Goal: Information Seeking & Learning: Learn about a topic

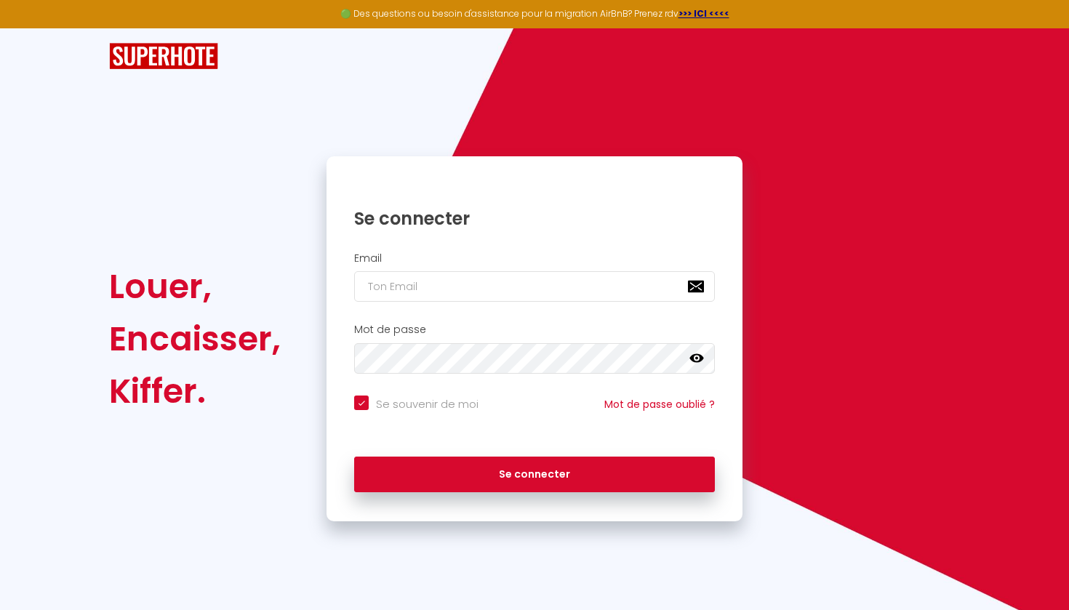
type input "T"
checkbox input "true"
type input "TH"
checkbox input "true"
type input "THO"
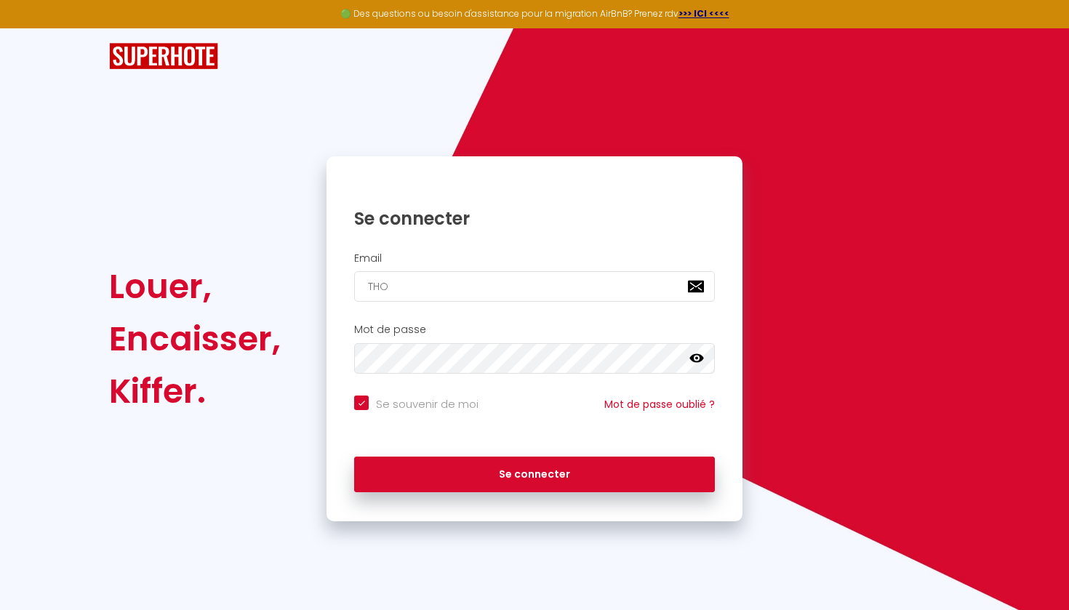
checkbox input "true"
type input "THOU"
checkbox input "true"
type input "[EMAIL_ADDRESS][DOMAIN_NAME]"
click at [534, 472] on button "Se connecter" at bounding box center [534, 475] width 361 height 36
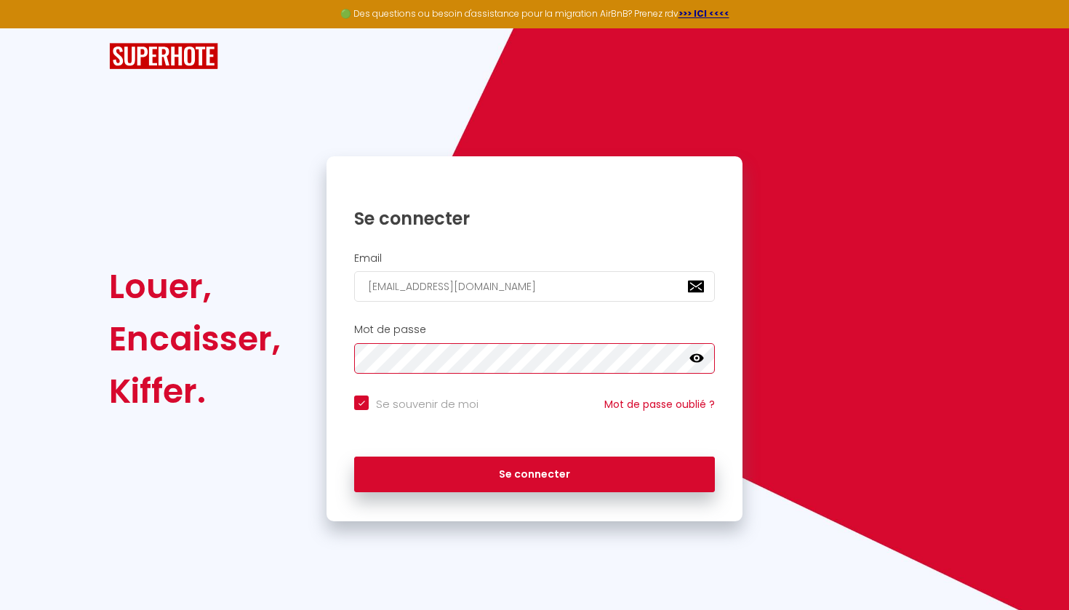
checkbox input "true"
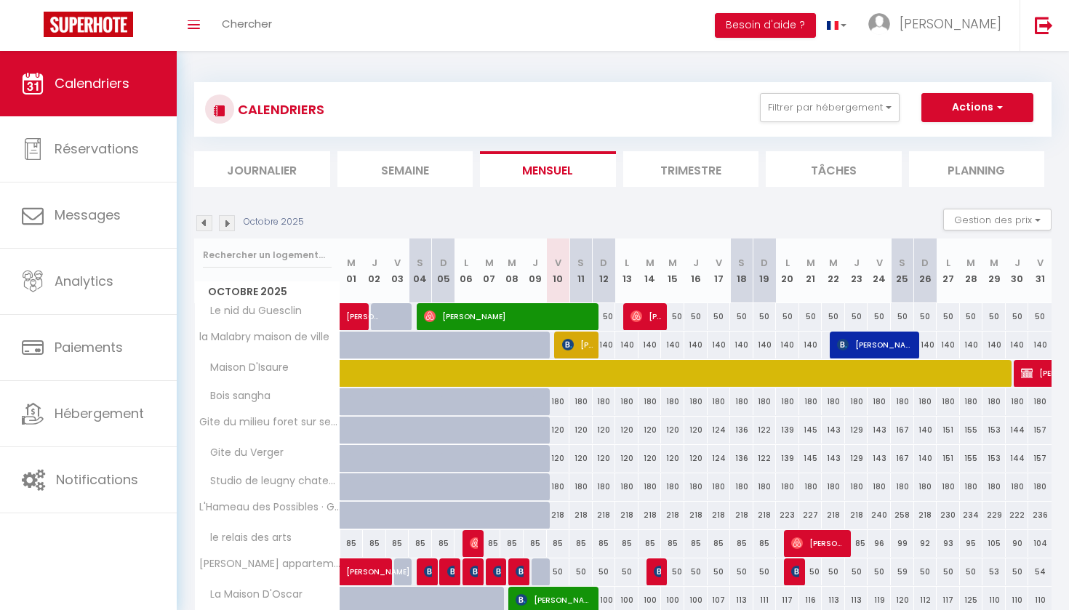
click at [208, 233] on div "Octobre 2025 Gestion des prix Nb Nuits minimum Règles Disponibilité" at bounding box center [622, 224] width 857 height 30
click at [206, 222] on img at bounding box center [204, 223] width 16 height 16
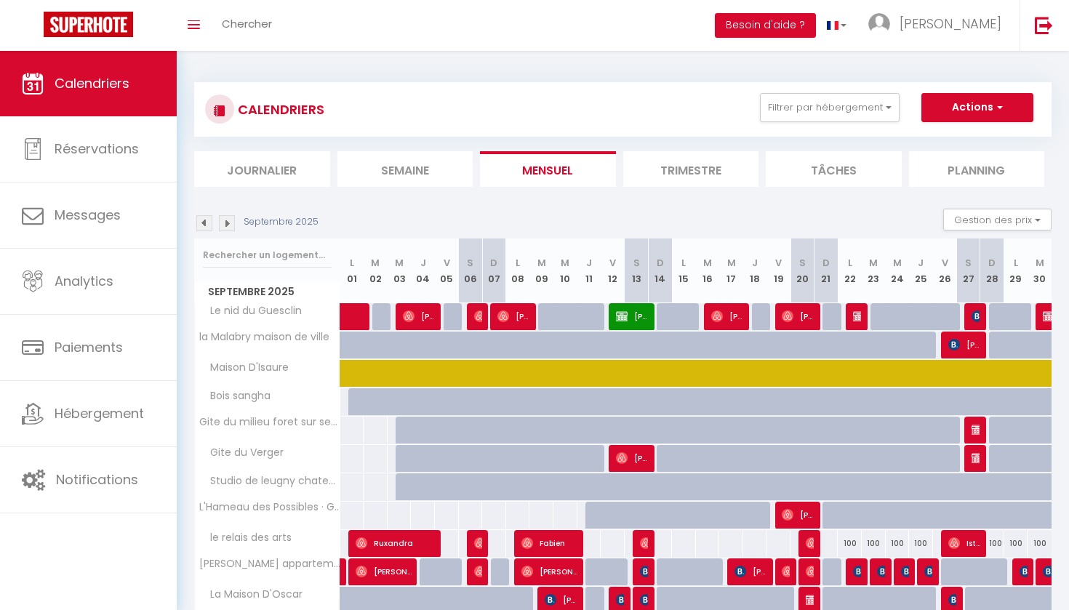
click at [206, 222] on img at bounding box center [204, 223] width 16 height 16
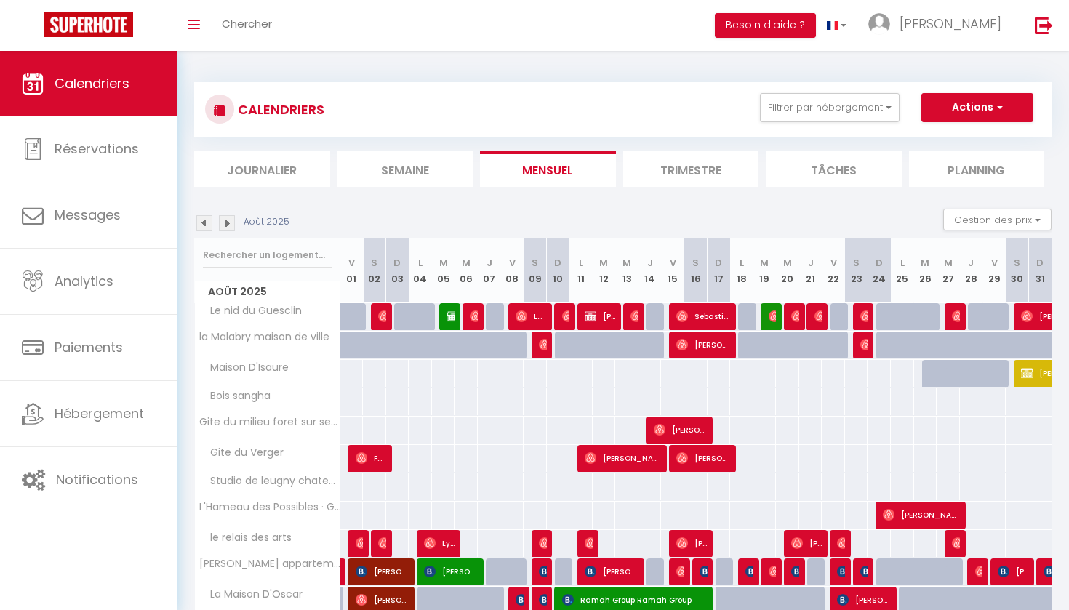
click at [206, 222] on img at bounding box center [204, 223] width 16 height 16
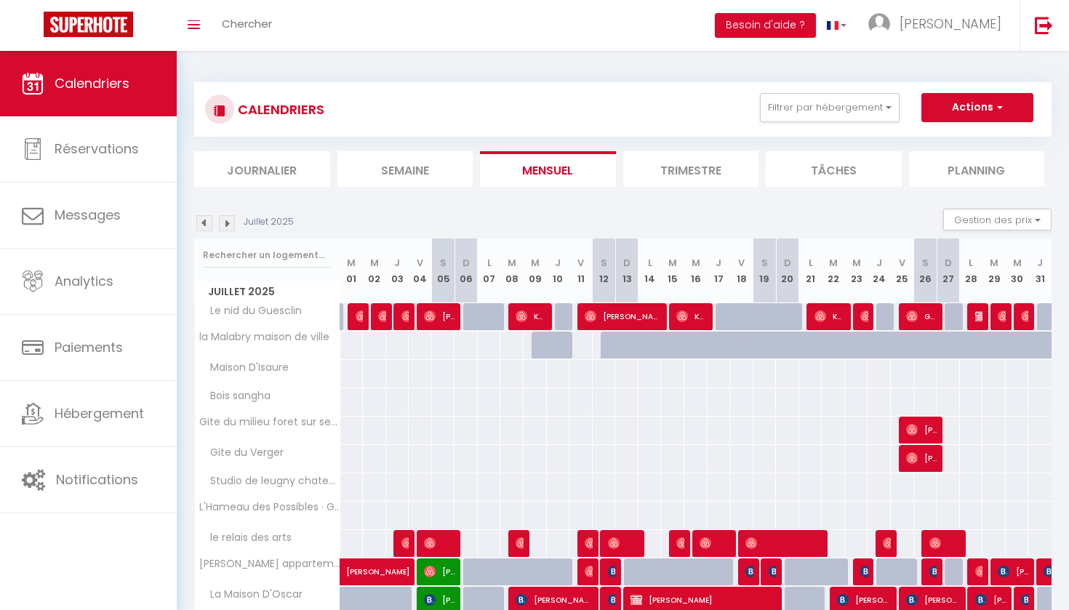
click at [206, 222] on img at bounding box center [204, 223] width 16 height 16
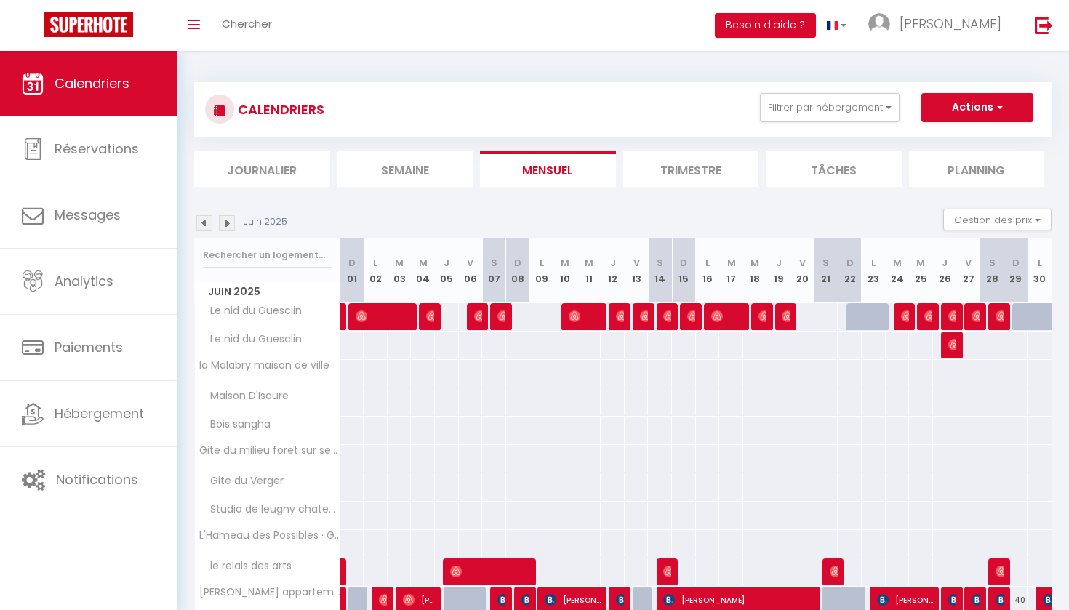
click at [206, 222] on img at bounding box center [204, 223] width 16 height 16
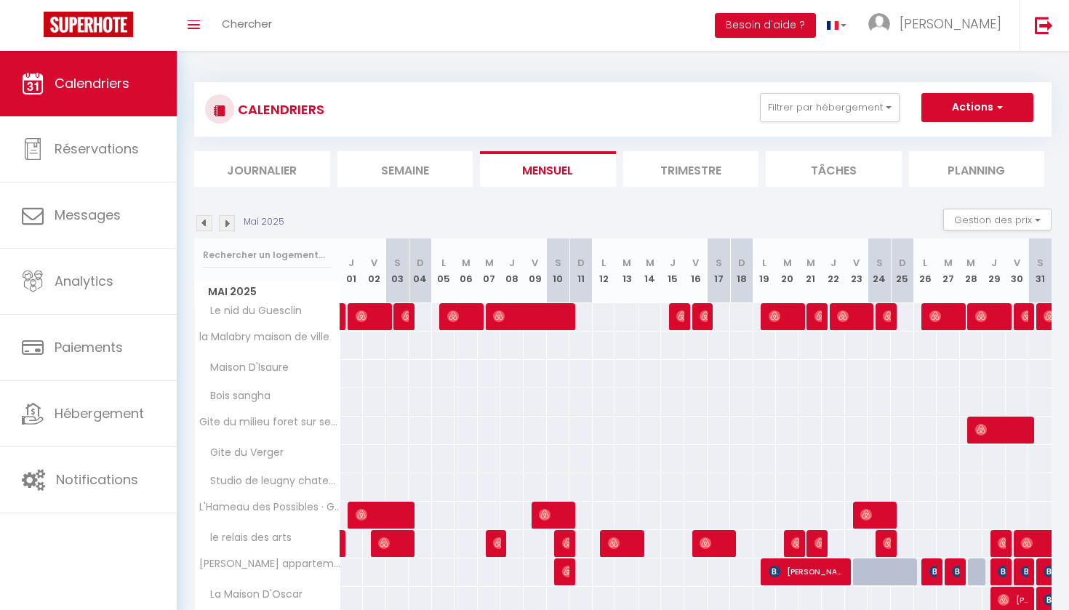
click at [201, 222] on img at bounding box center [204, 223] width 16 height 16
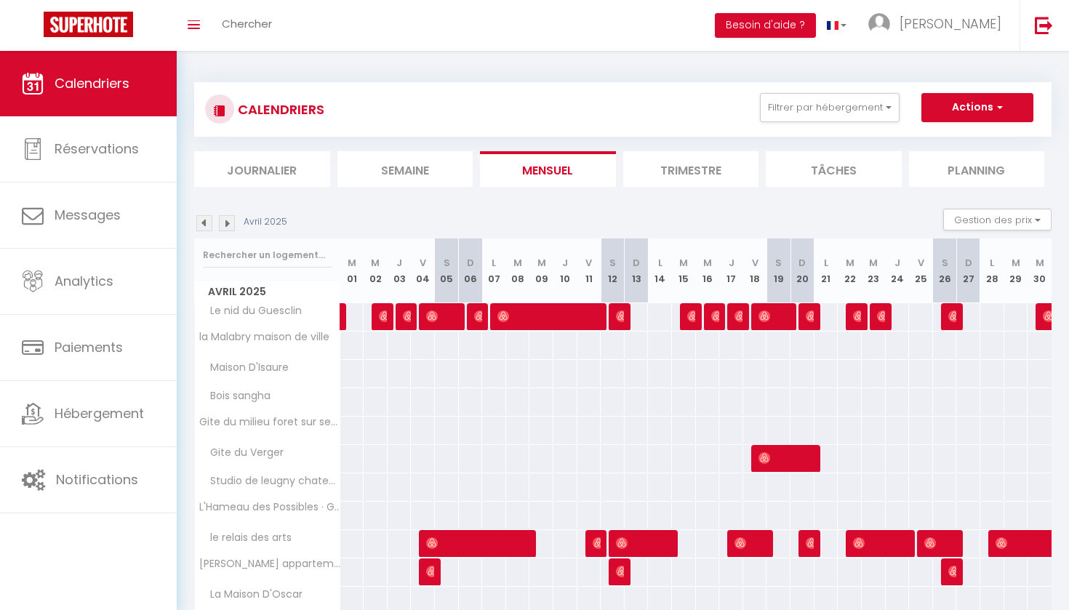
click at [227, 222] on img at bounding box center [227, 223] width 16 height 16
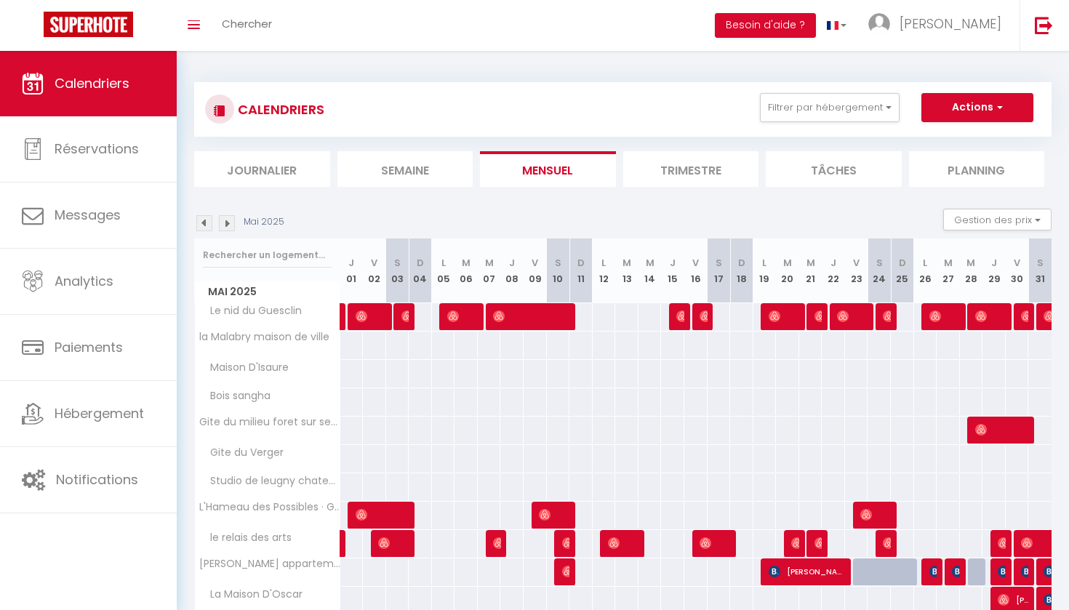
click at [227, 222] on img at bounding box center [227, 223] width 16 height 16
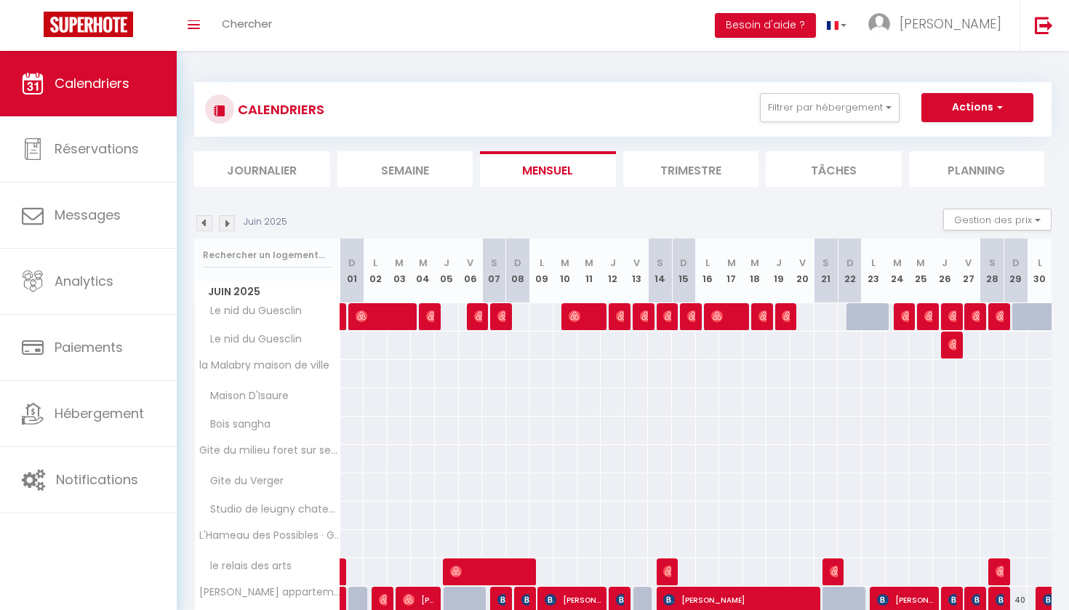
click at [227, 220] on img at bounding box center [227, 223] width 16 height 16
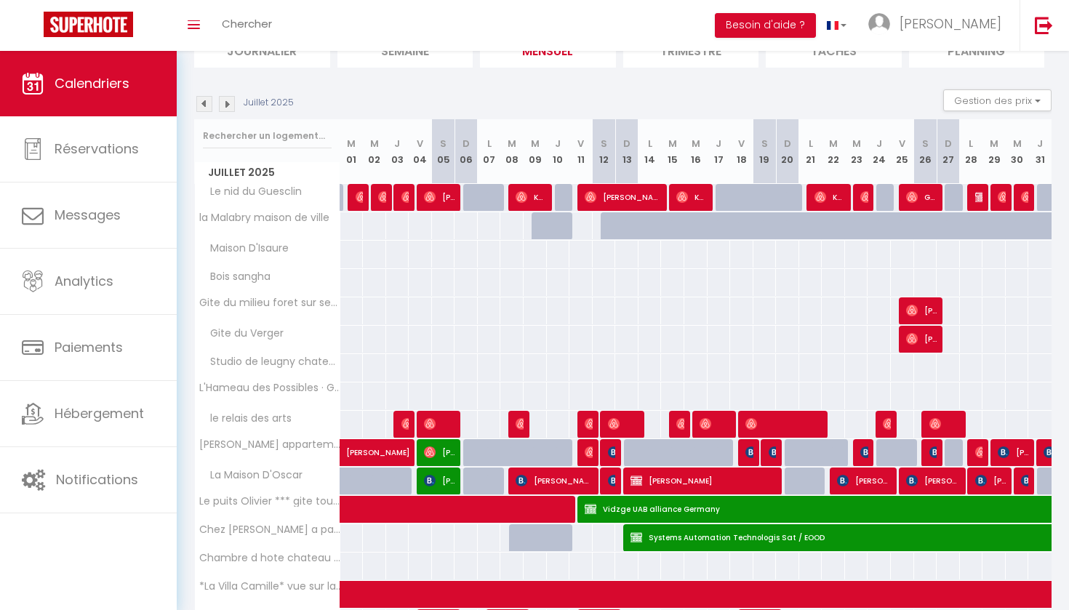
scroll to position [103, 0]
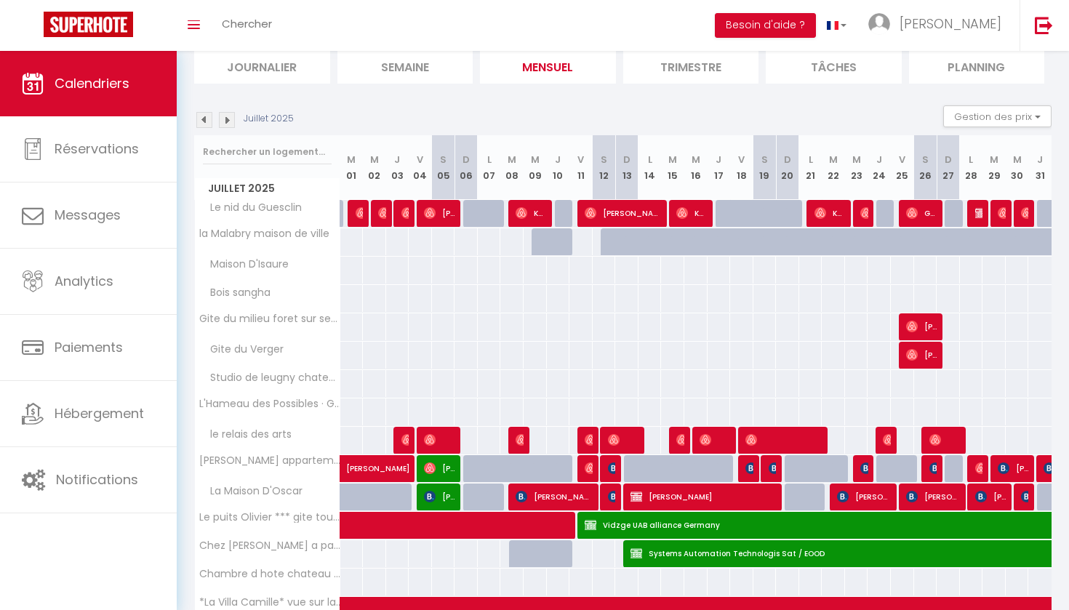
click at [204, 126] on img at bounding box center [204, 120] width 16 height 16
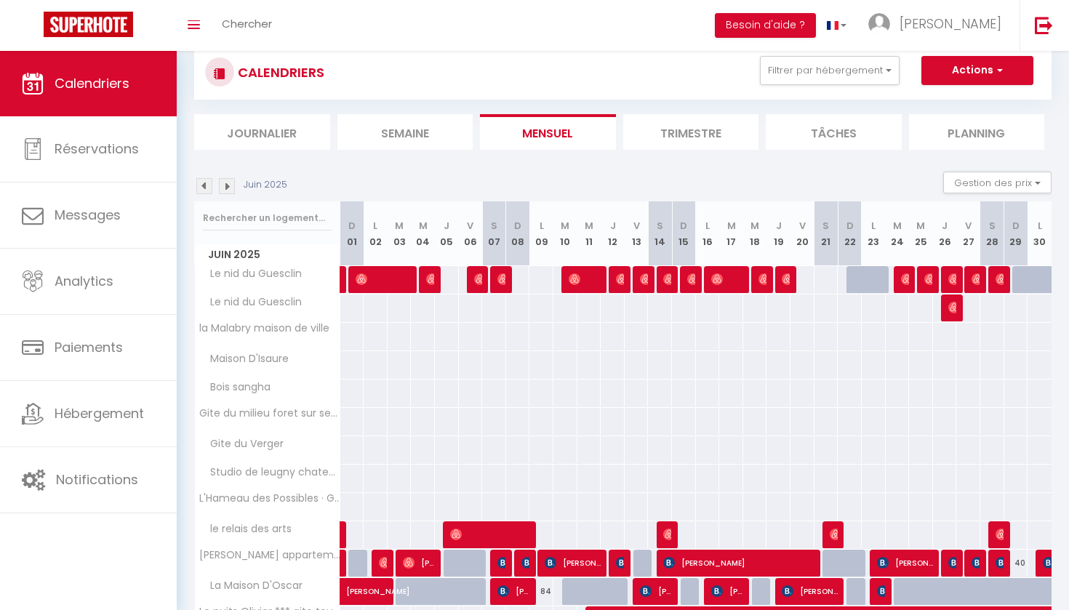
scroll to position [36, 0]
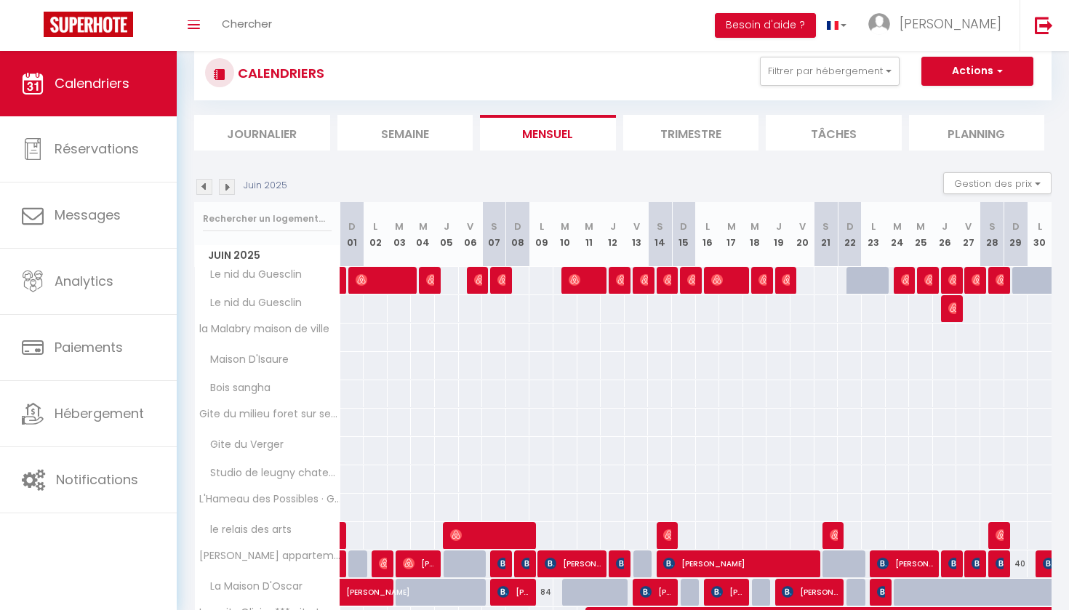
click at [203, 182] on img at bounding box center [204, 187] width 16 height 16
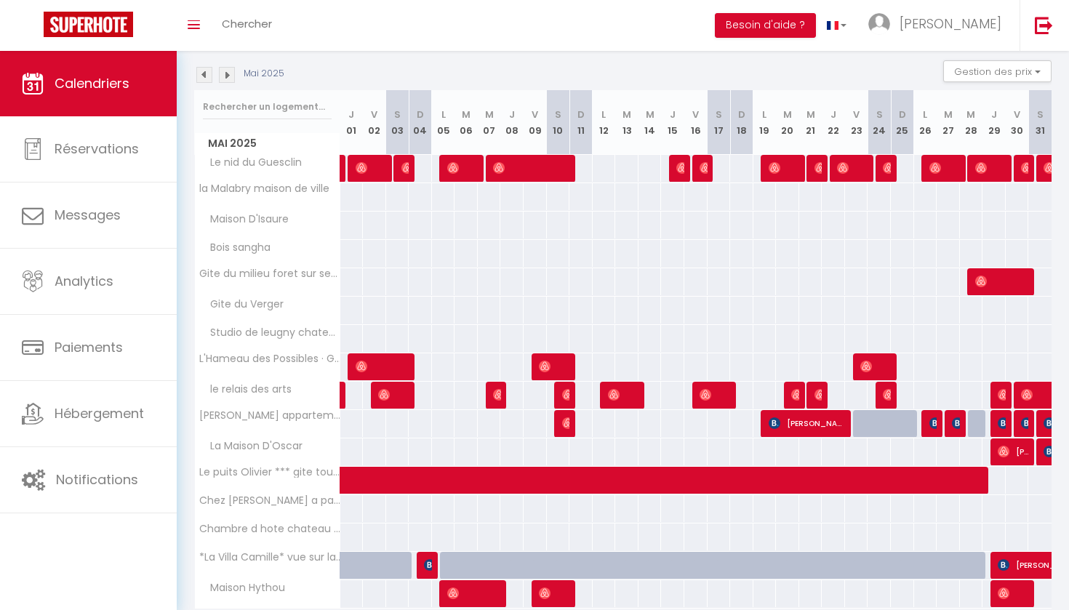
scroll to position [140, 0]
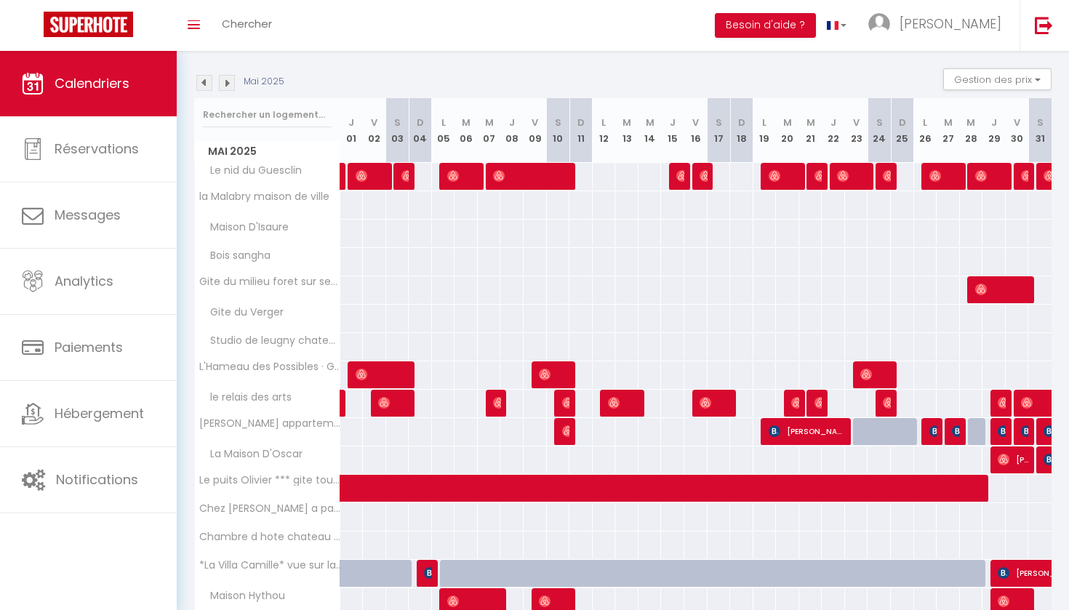
click at [230, 82] on img at bounding box center [227, 83] width 16 height 16
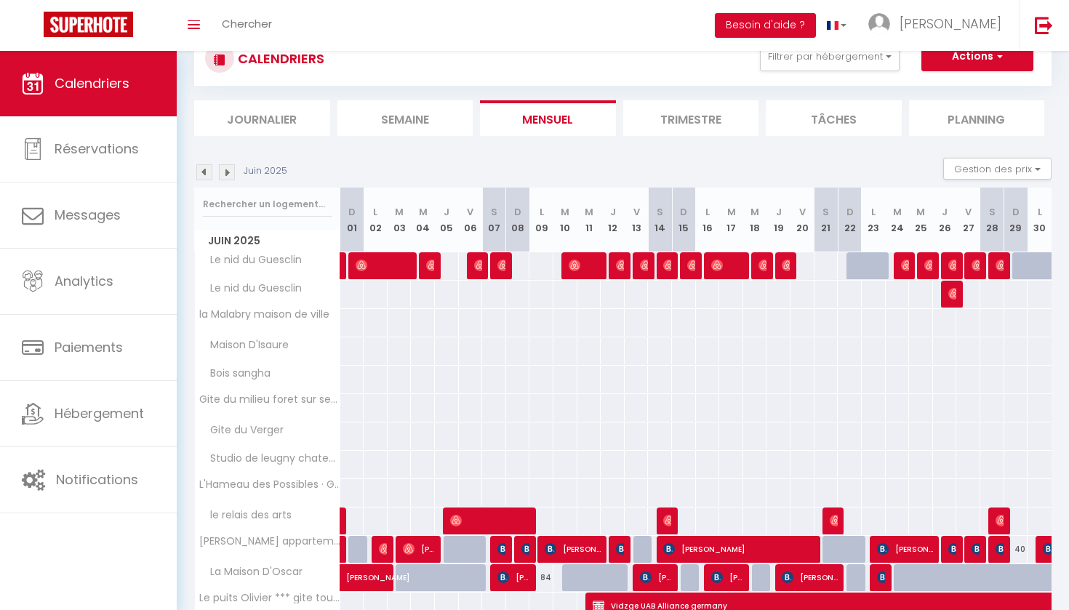
scroll to position [121, 0]
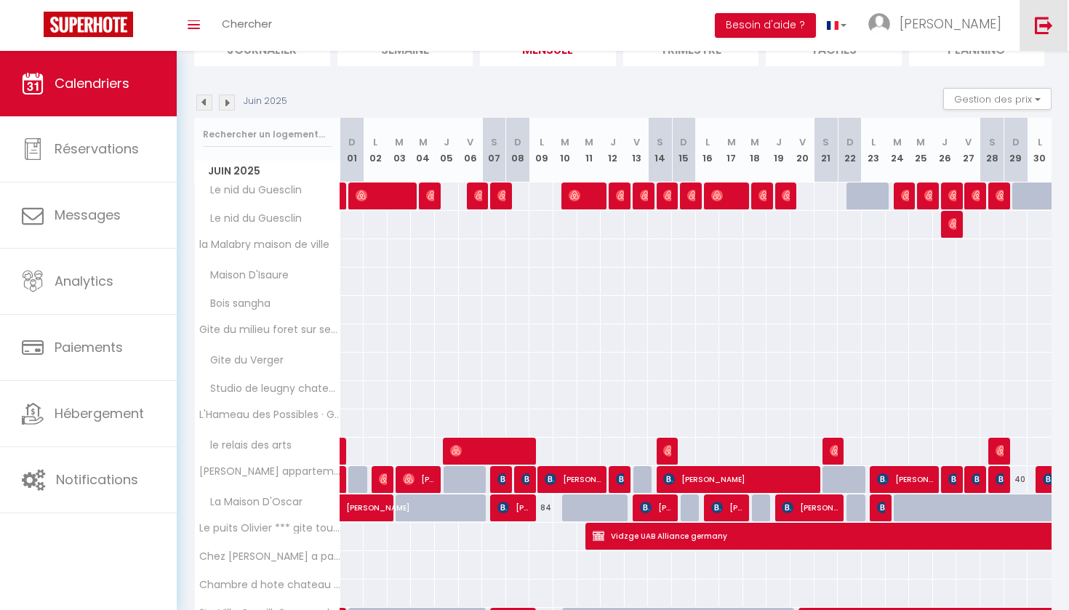
click at [1039, 33] on img at bounding box center [1044, 25] width 18 height 18
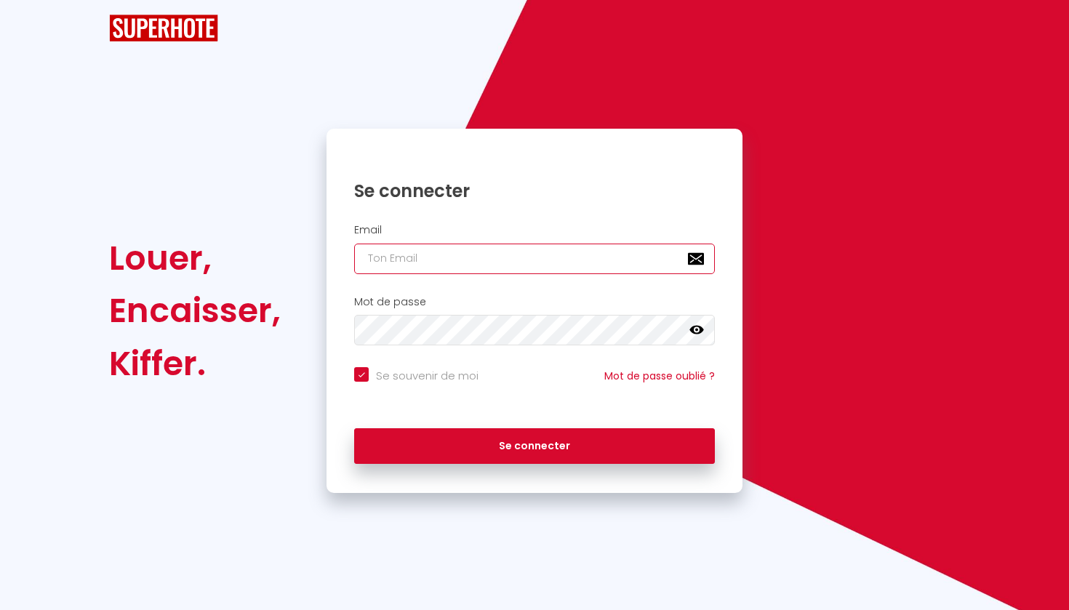
checkbox input "true"
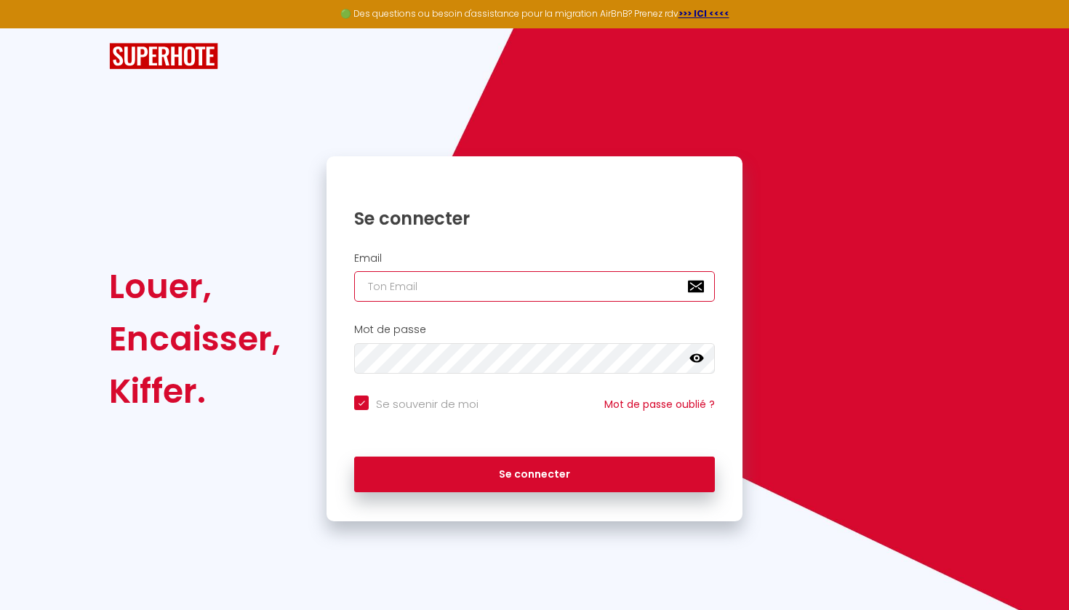
type input "N"
checkbox input "true"
type input "NA"
checkbox input "true"
type input "NAN"
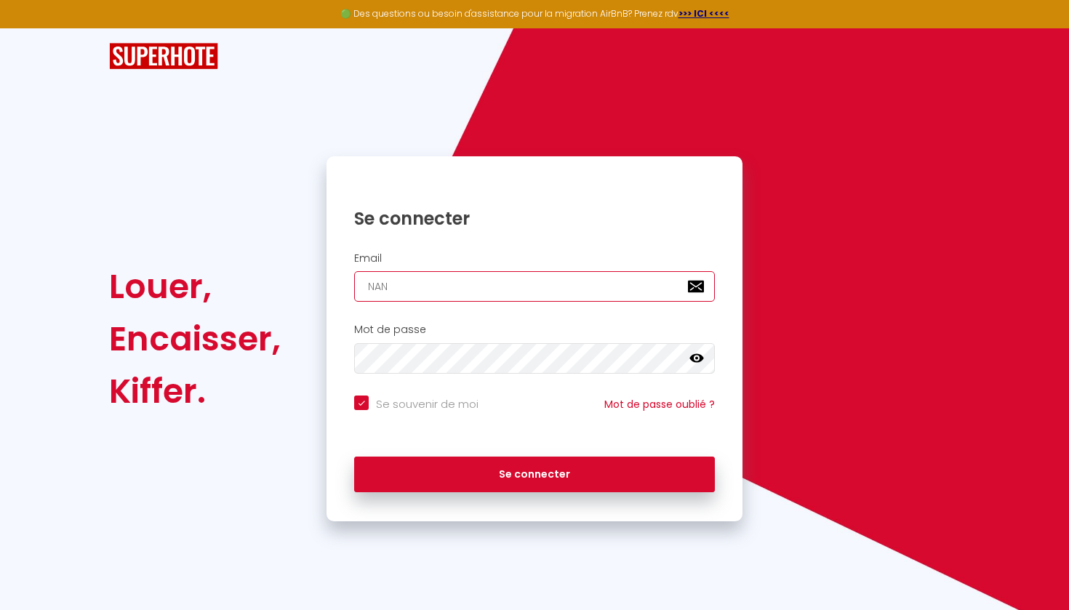
checkbox input "true"
type input "[EMAIL_ADDRESS][DOMAIN_NAME]"
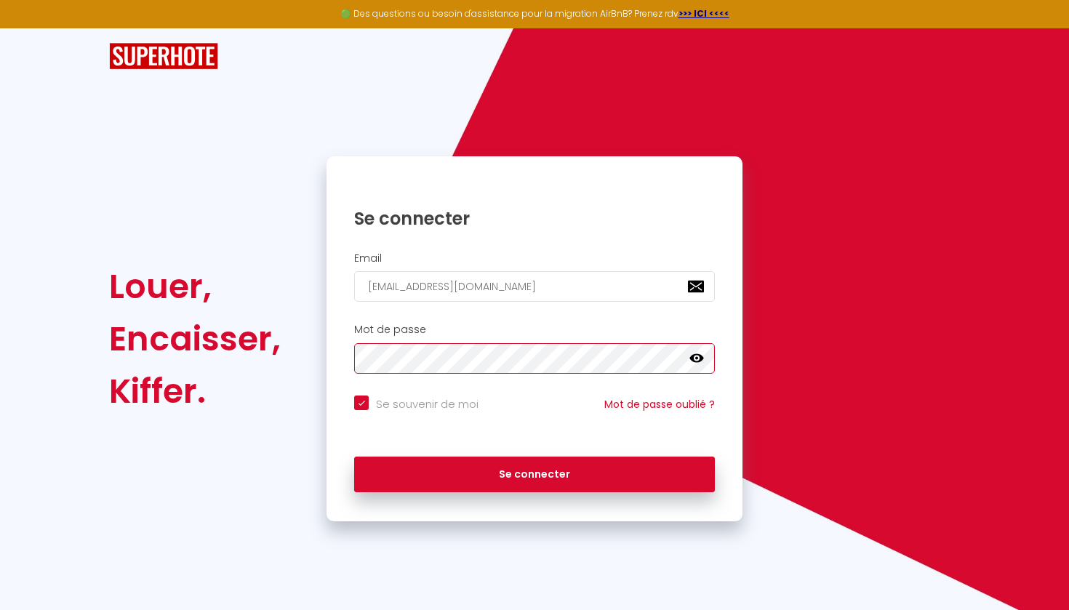
click at [534, 472] on button "Se connecter" at bounding box center [534, 475] width 361 height 36
checkbox input "true"
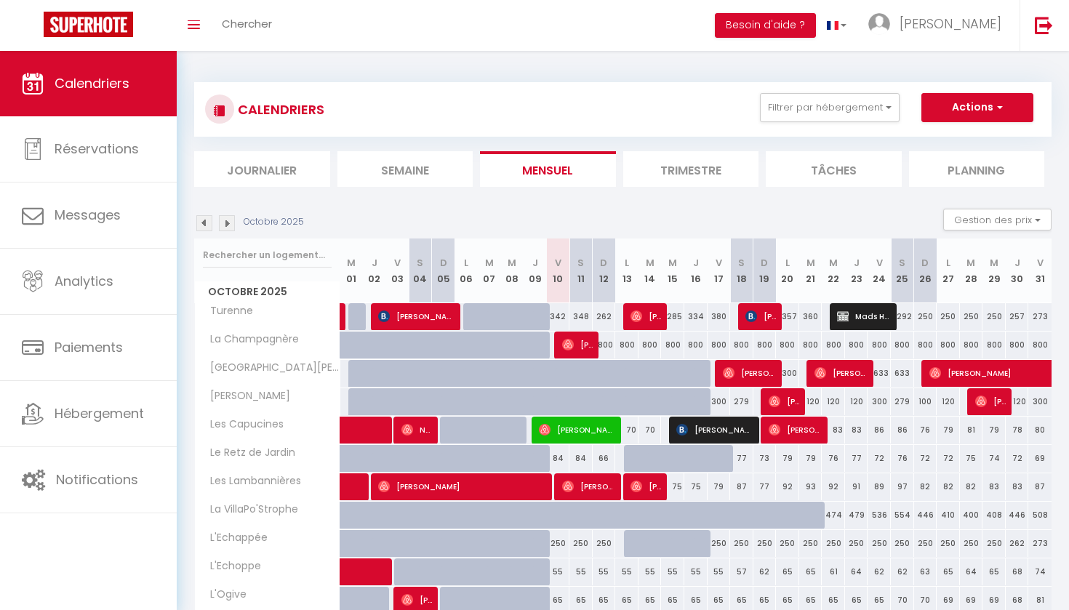
scroll to position [92, 0]
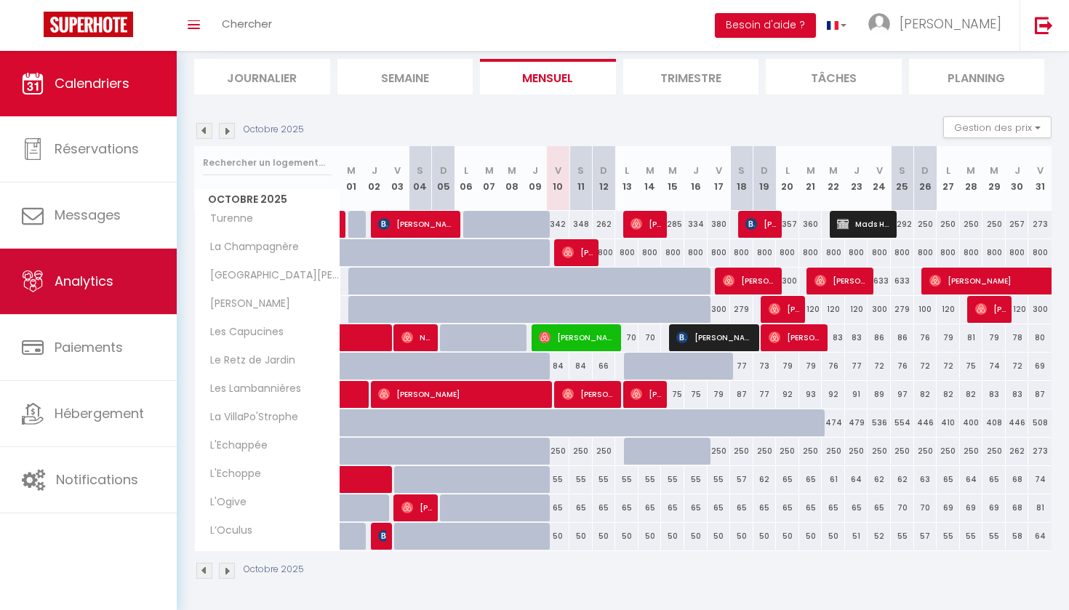
click at [85, 289] on span "Analytics" at bounding box center [84, 281] width 59 height 18
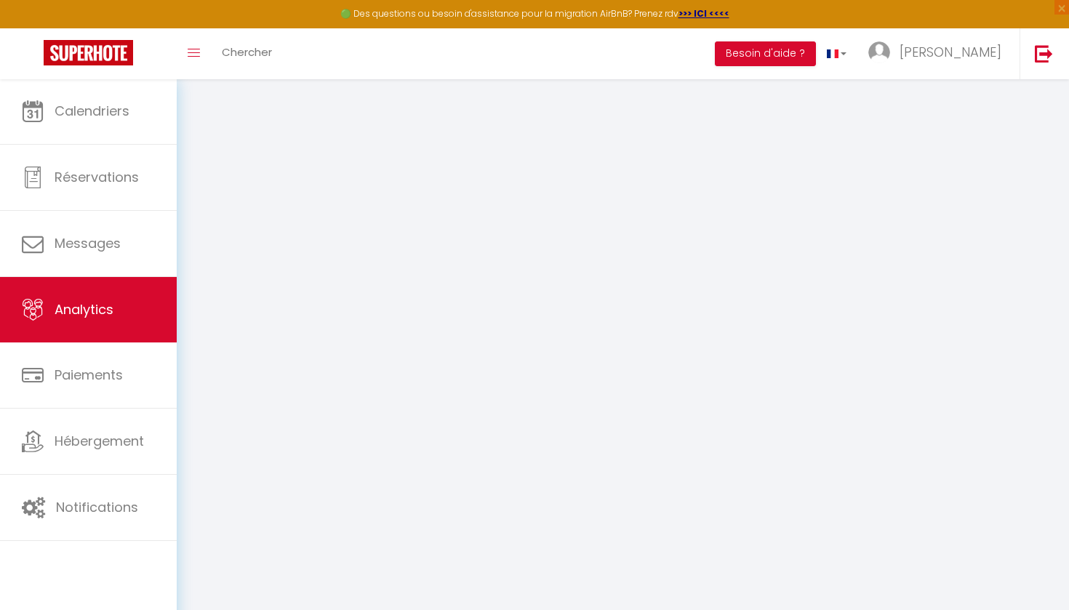
select select "2025"
select select "10"
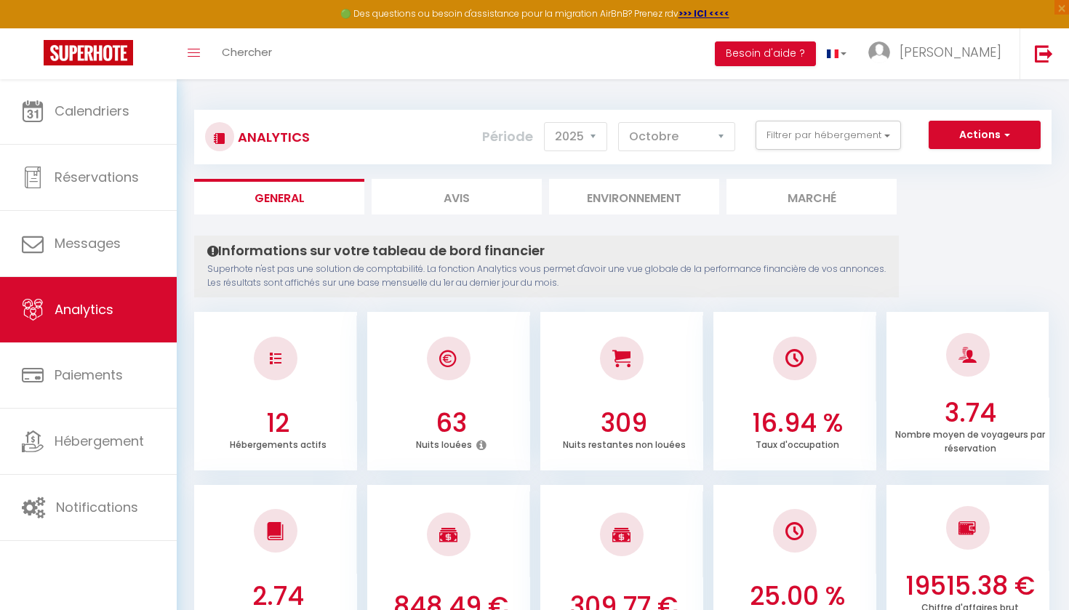
checkbox input "false"
checkbox Capucines "false"
checkbox Jardin "false"
checkbox Lambannières "false"
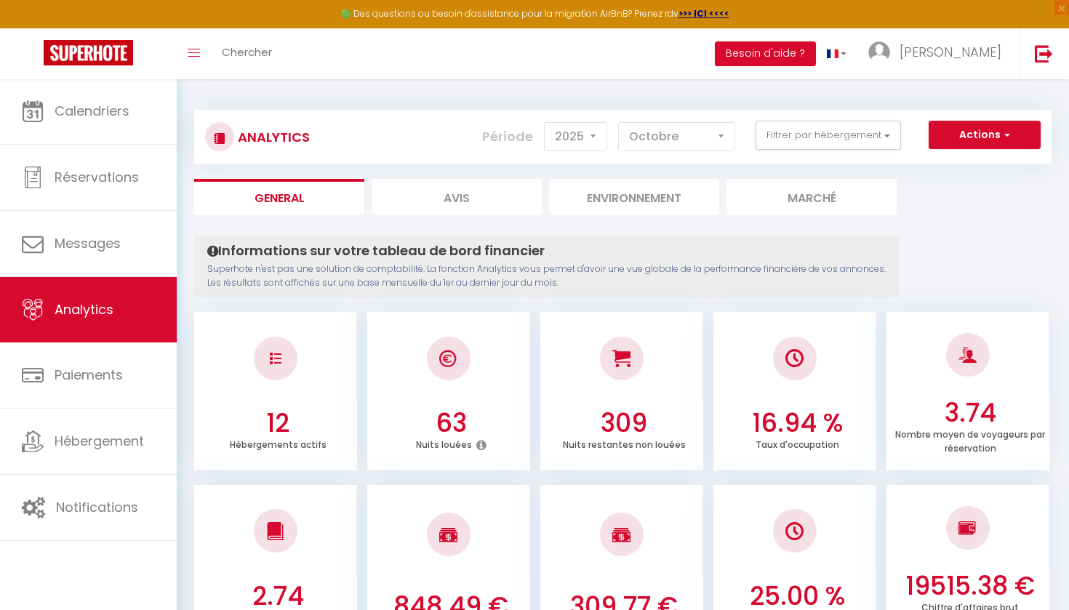
checkbox VillaPo\'Strophe "false"
checkbox input "false"
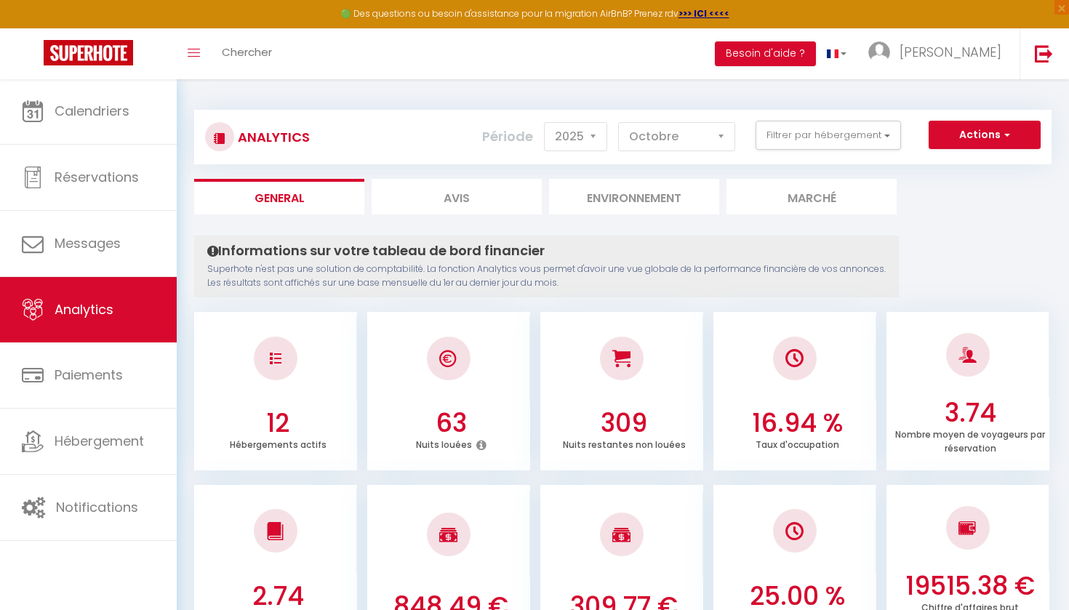
checkbox Champagnère "false"
checkbox Bosse "false"
checkbox Morin "false"
click at [808, 128] on button "Filtrer par hébergement" at bounding box center [827, 135] width 145 height 29
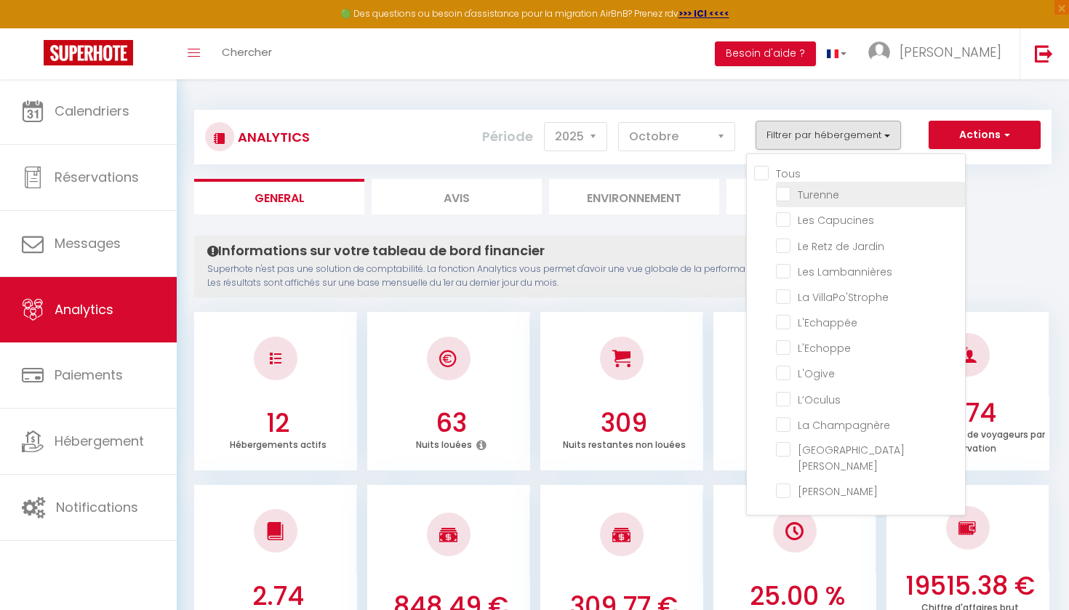
click at [787, 193] on input "checkbox" at bounding box center [870, 193] width 189 height 15
checkbox input "true"
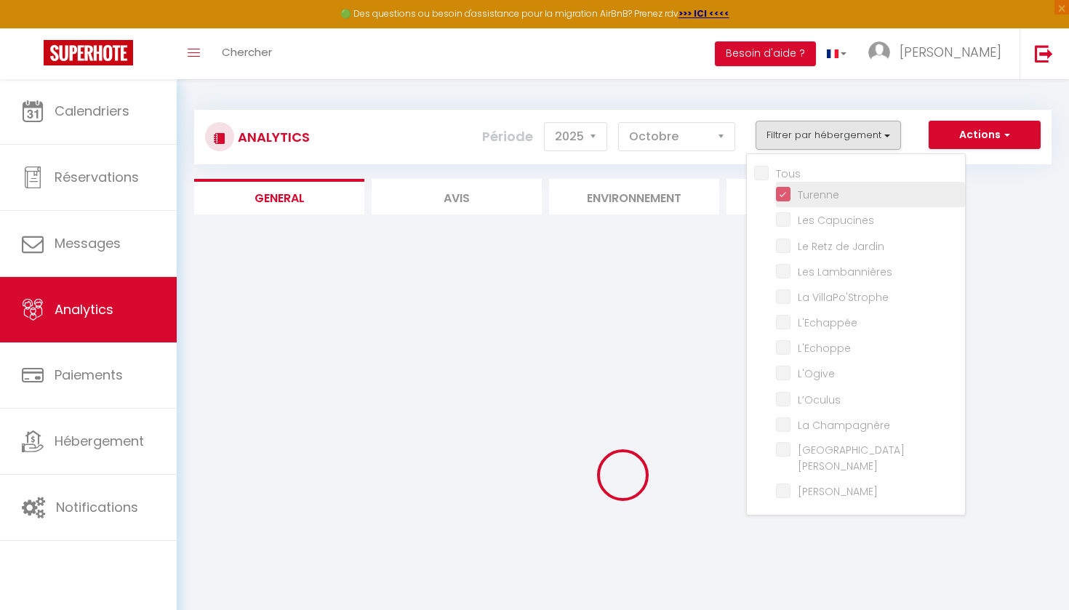
checkbox Capucines "false"
checkbox Jardin "false"
checkbox Lambannières "false"
checkbox VillaPo\'Strophe "false"
checkbox input "false"
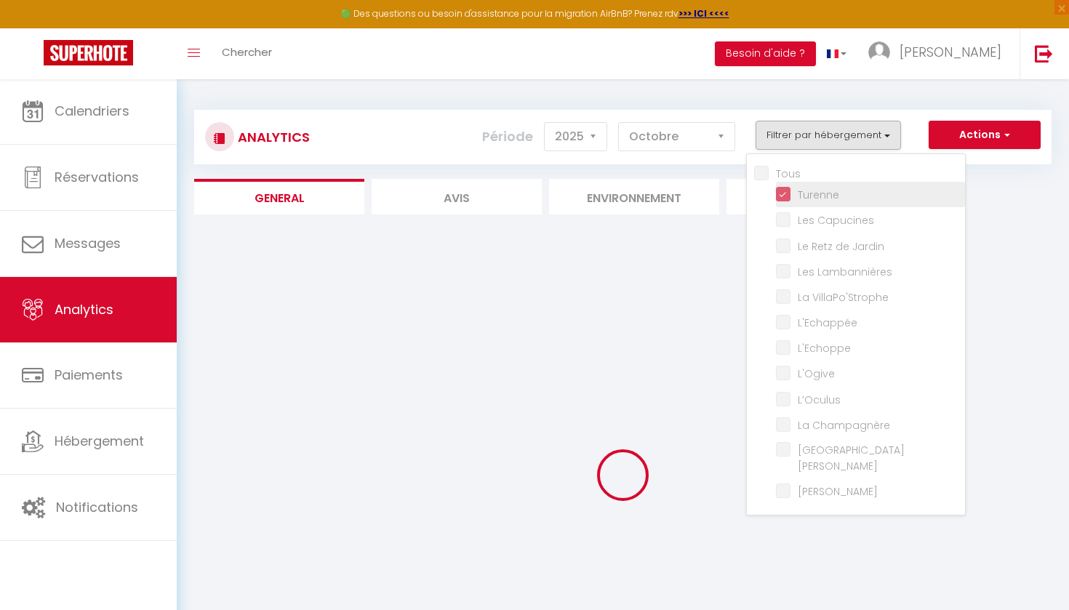
checkbox input "false"
checkbox Champagnère "false"
checkbox Bosse "false"
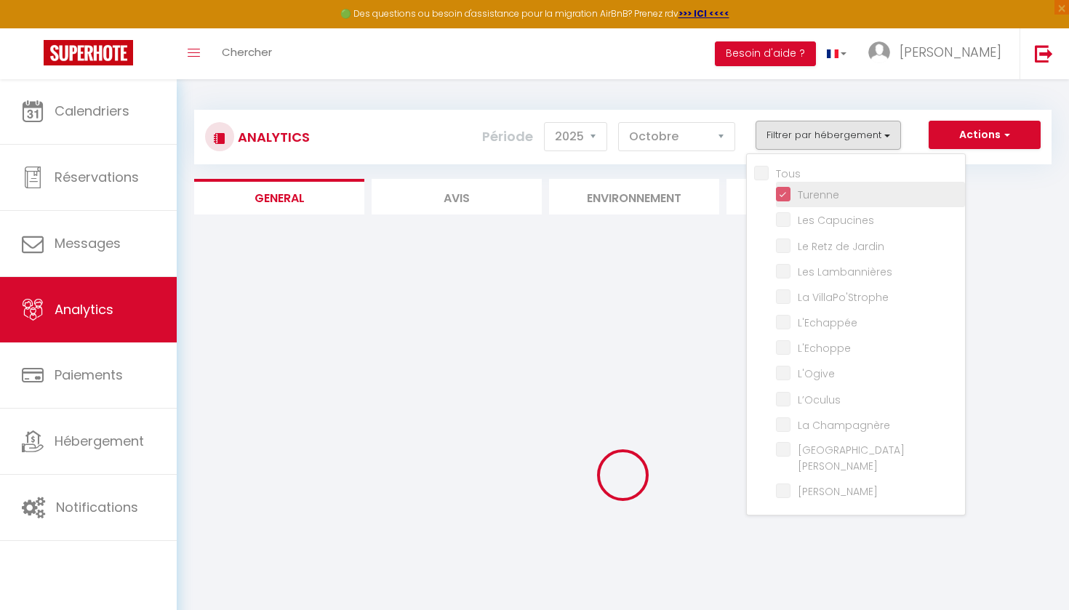
checkbox Morin "false"
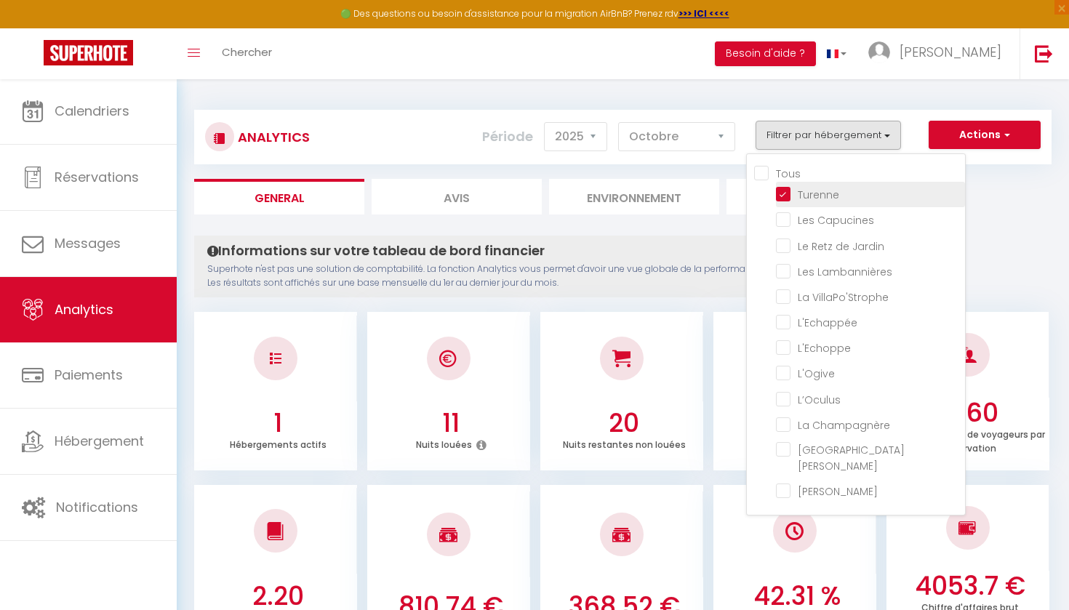
checkbox Capucines "false"
checkbox Jardin "false"
checkbox Lambannières "false"
checkbox VillaPo\'Strophe "false"
checkbox input "false"
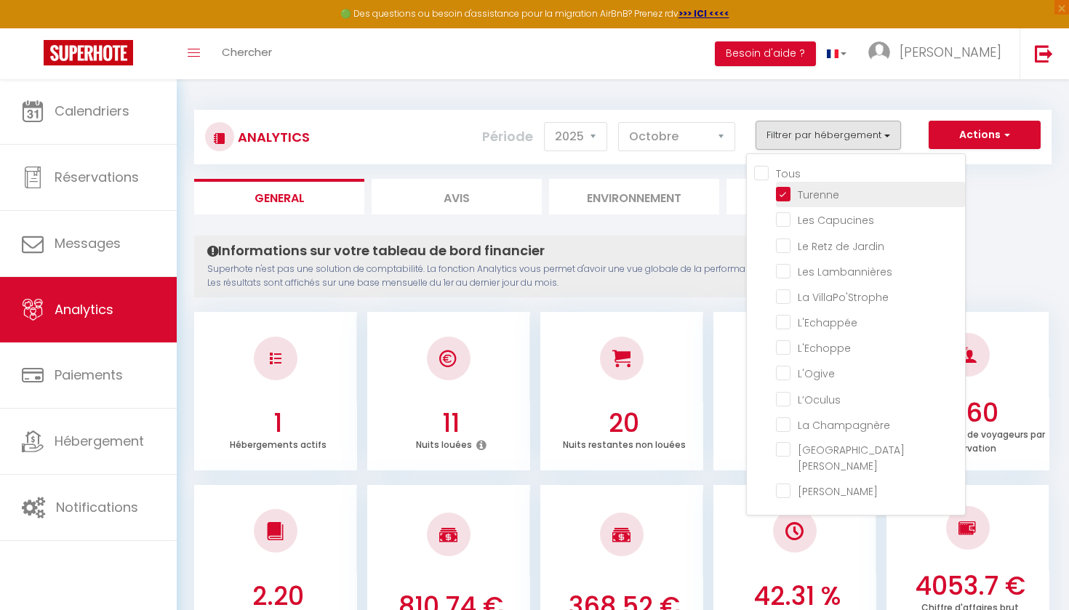
checkbox input "false"
checkbox Champagnère "false"
checkbox Bosse "false"
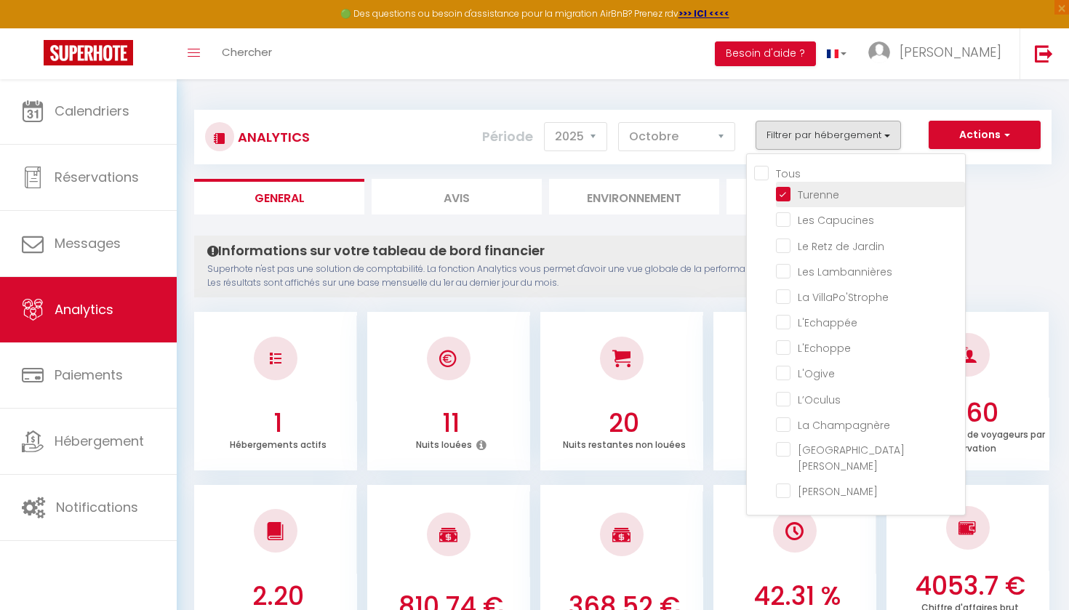
checkbox Morin "false"
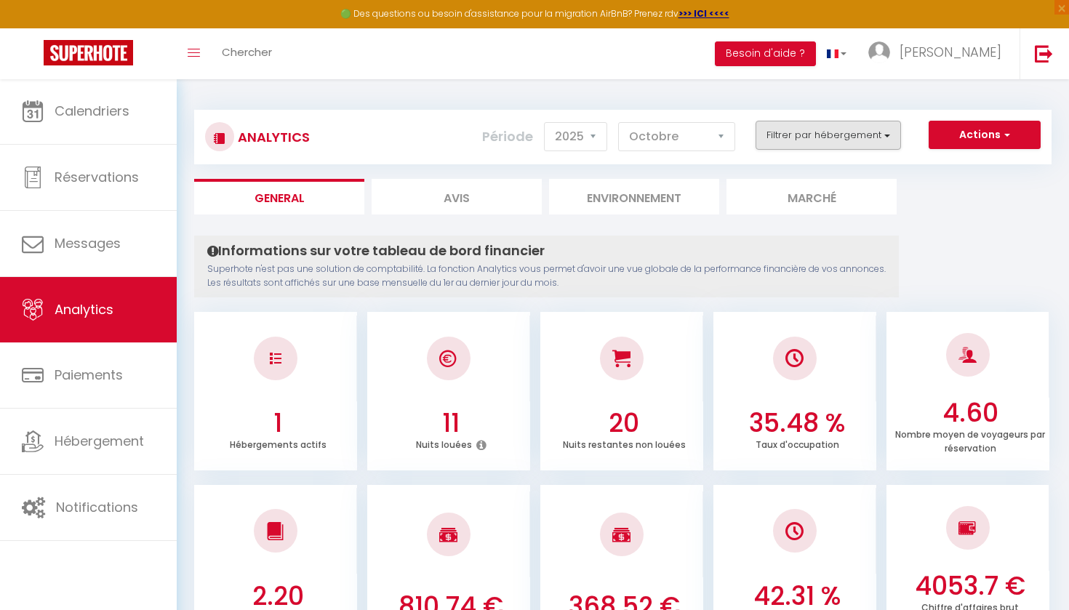
click at [803, 137] on button "Filtrer par hébergement" at bounding box center [827, 135] width 145 height 29
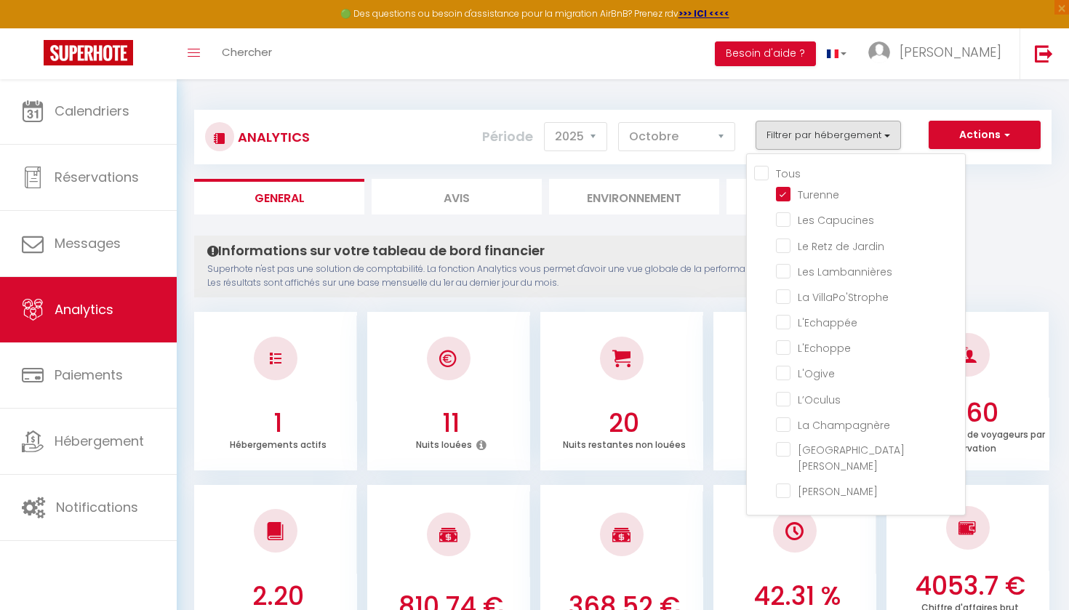
click at [766, 177] on input "Tous" at bounding box center [859, 172] width 211 height 15
checkbox input "true"
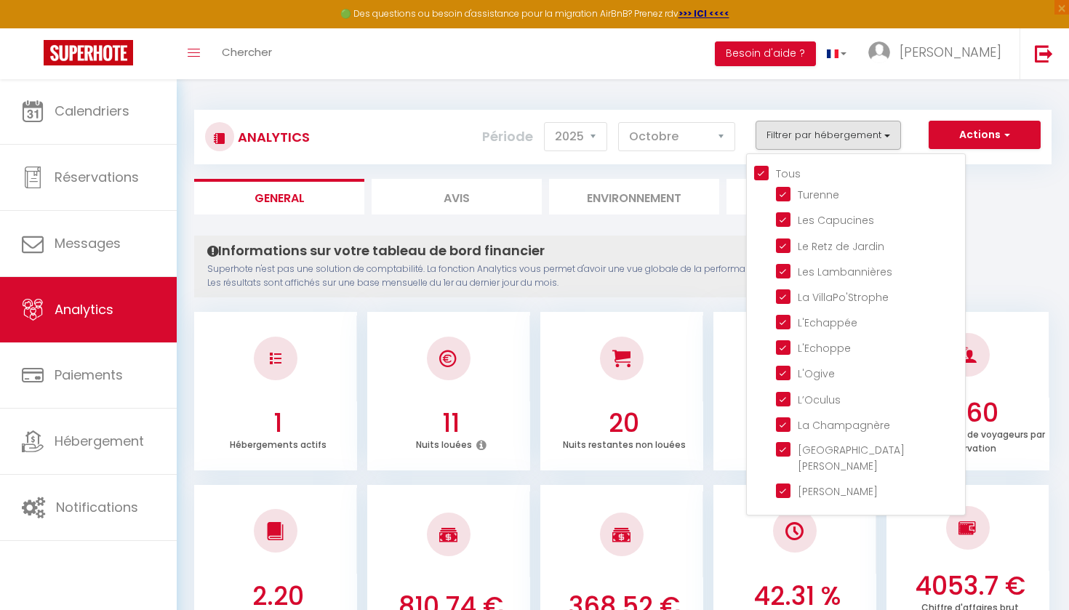
checkbox Capucines "true"
checkbox Jardin "true"
checkbox Lambannières "true"
checkbox VillaPo\'Strophe "true"
checkbox input "true"
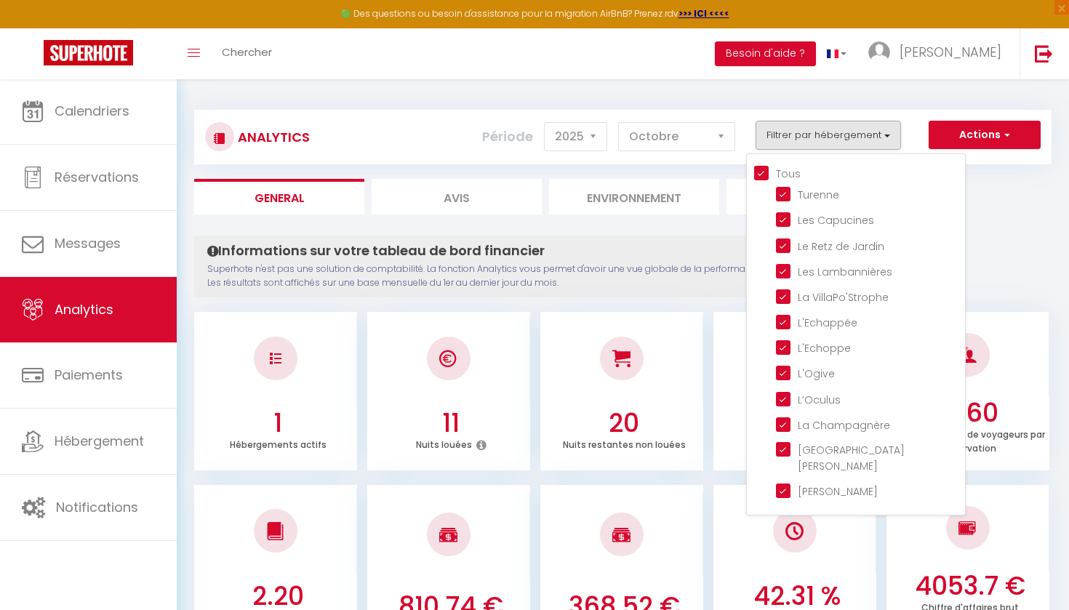
checkbox input "true"
checkbox Champagnère "true"
checkbox Bosse "true"
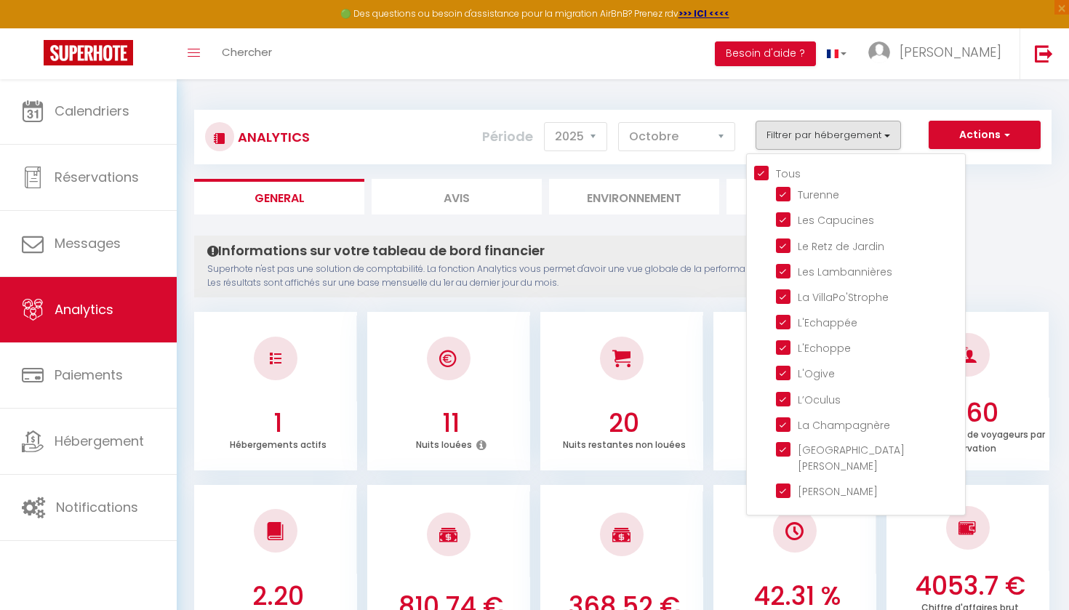
checkbox Morin "true"
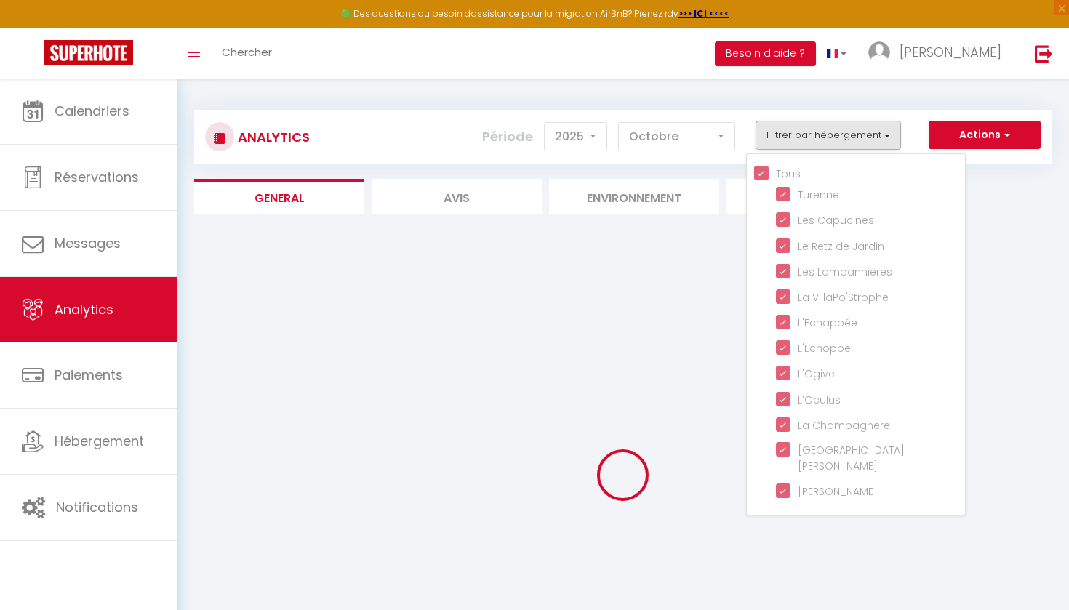
click at [993, 224] on div "Analytics Actions Génération SuperConciergerie Génération SuperAnalyzer Générat…" at bounding box center [622, 405] width 857 height 619
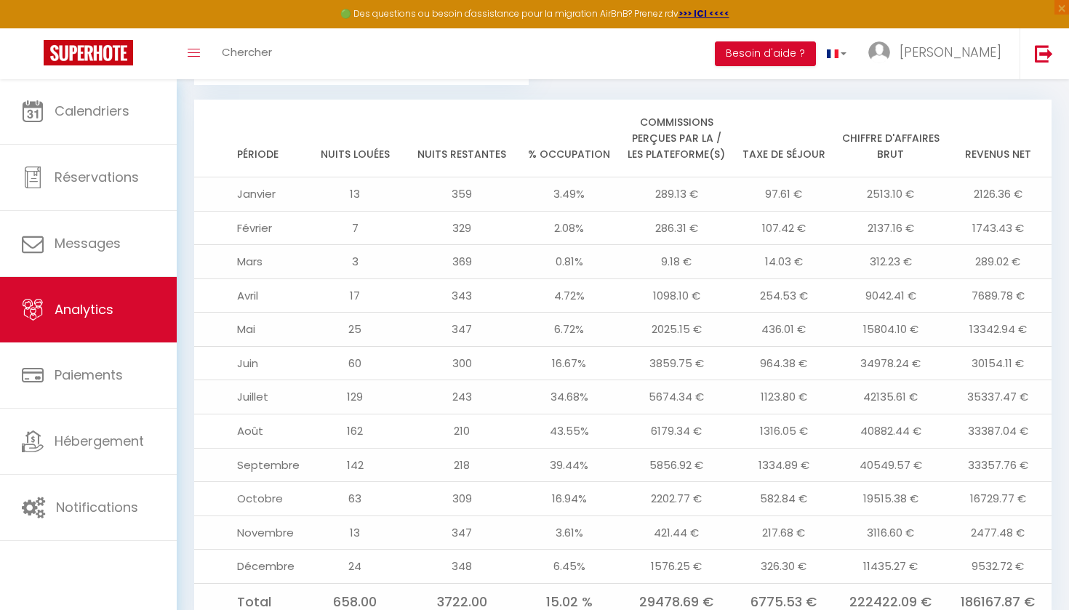
scroll to position [1612, 0]
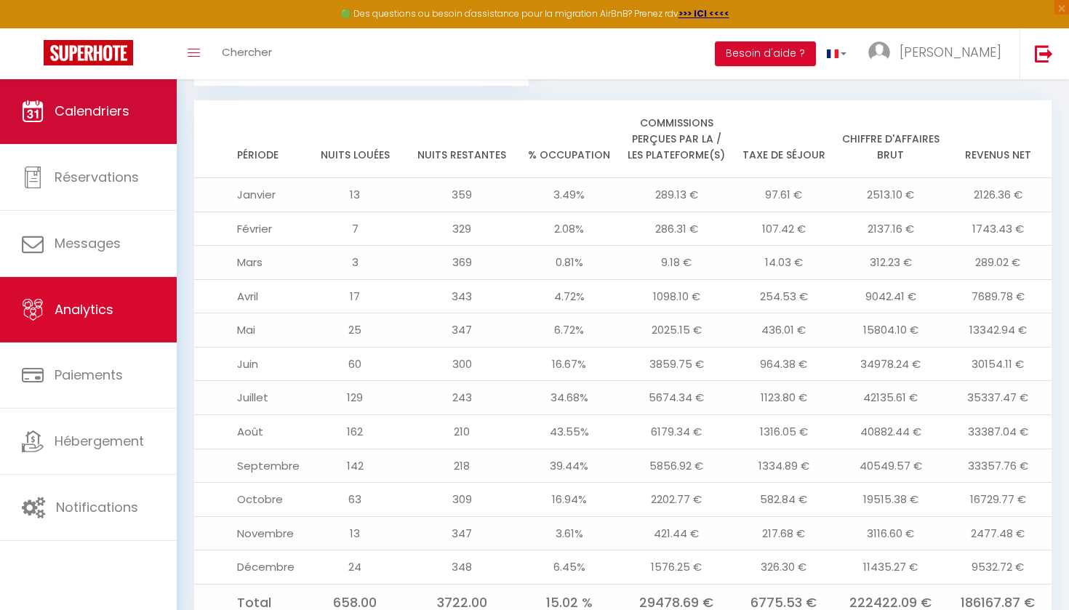
click at [131, 119] on link "Calendriers" at bounding box center [88, 111] width 177 height 65
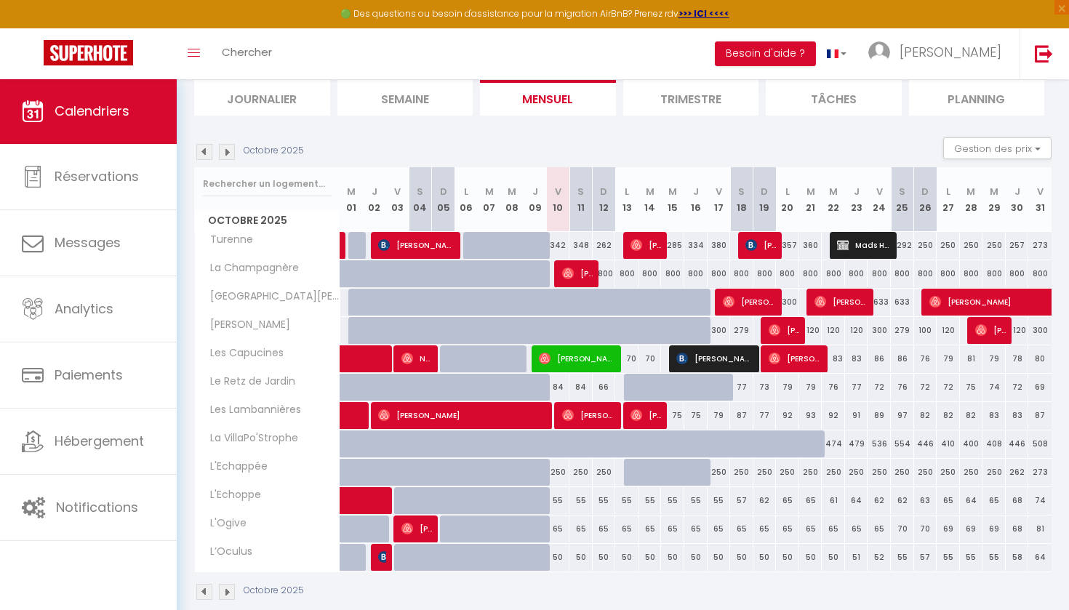
scroll to position [110, 0]
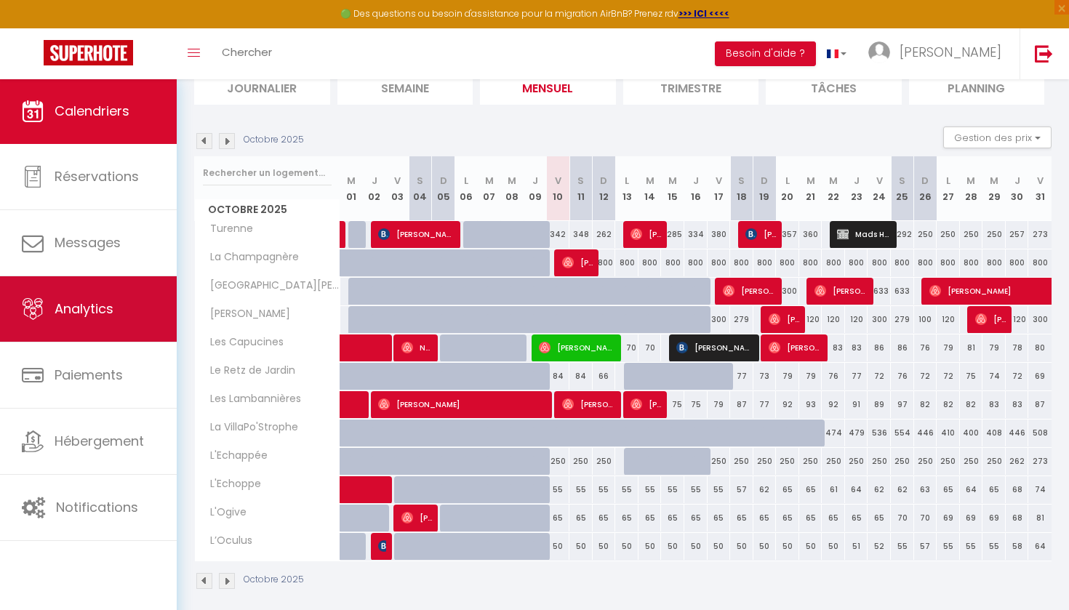
click at [119, 313] on link "Analytics" at bounding box center [88, 308] width 177 height 65
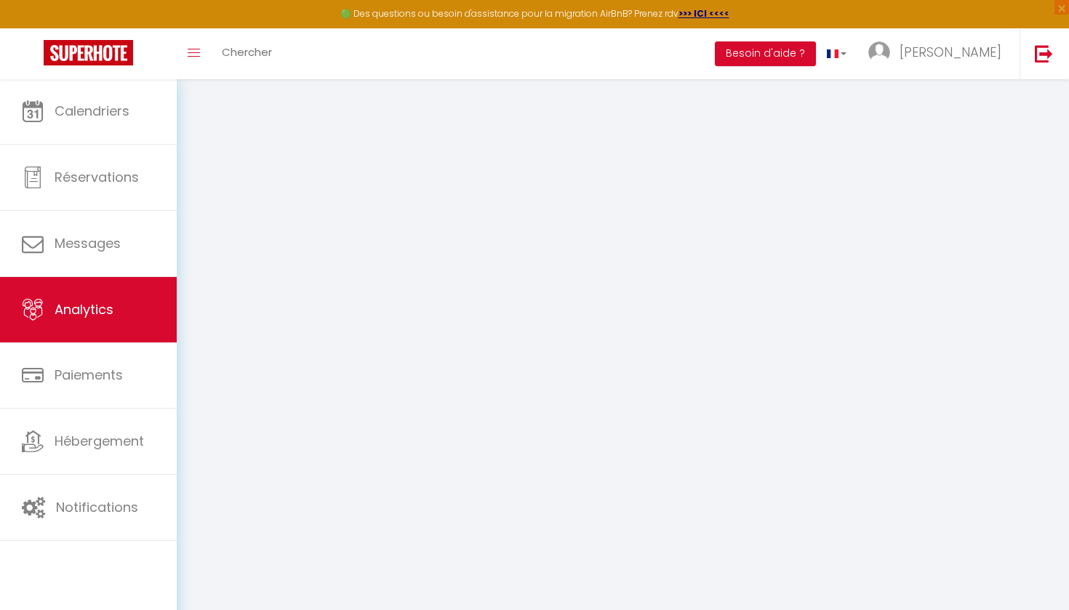
select select "2025"
select select "10"
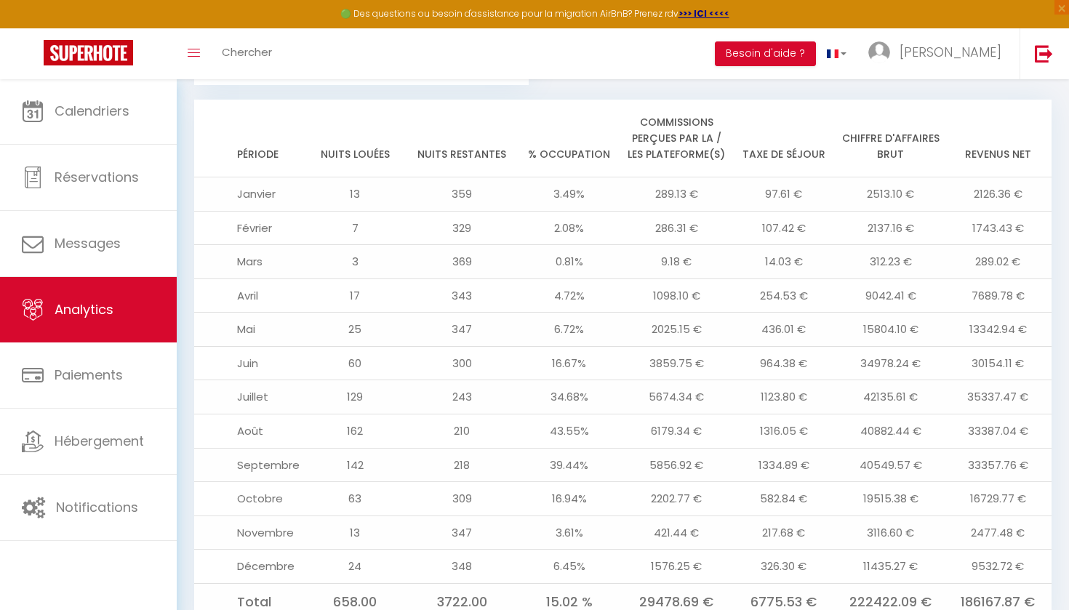
scroll to position [1612, 0]
click at [1059, 65] on link at bounding box center [1043, 53] width 48 height 51
